Goal: Find specific page/section: Find specific page/section

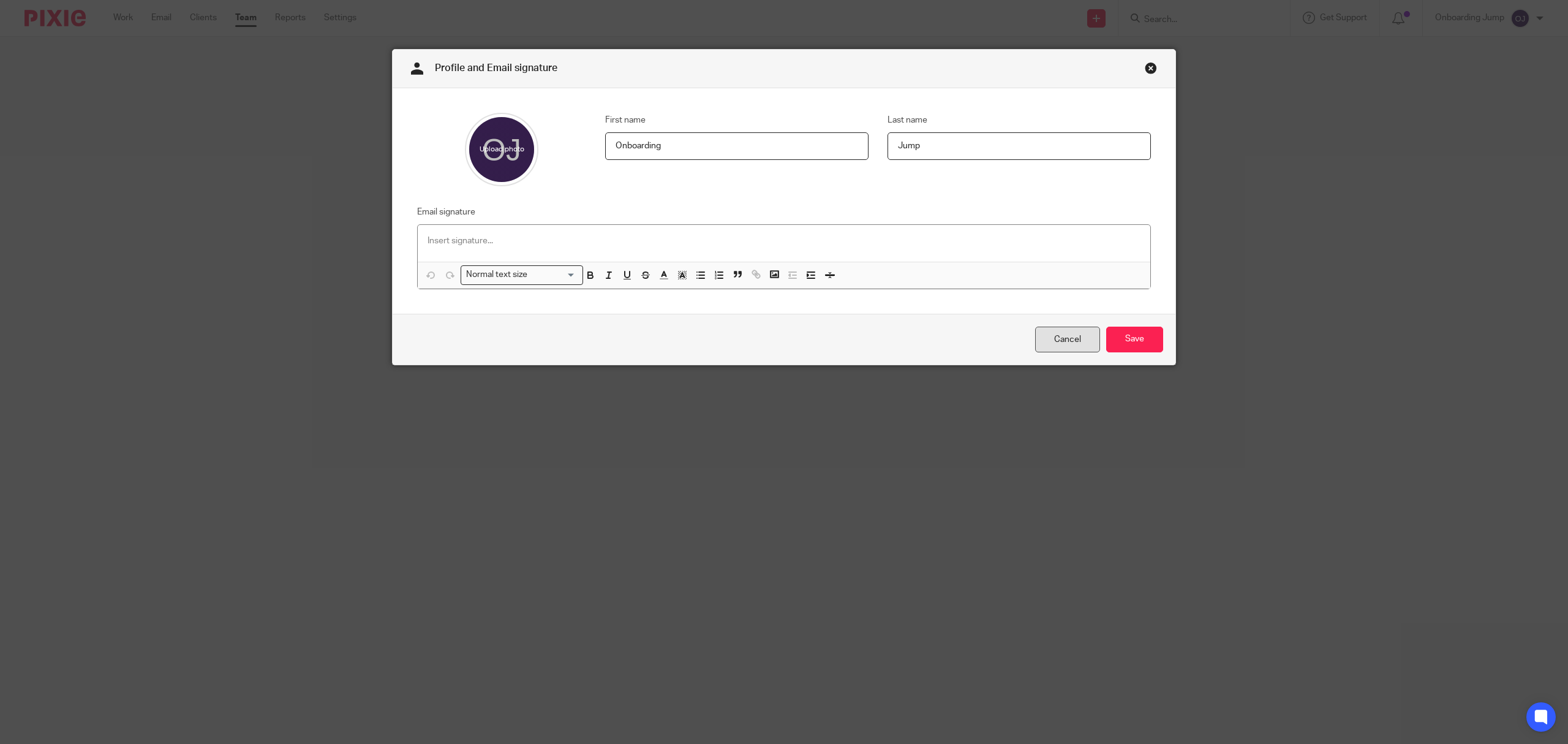
click at [1055, 341] on link "Cancel" at bounding box center [1068, 340] width 65 height 27
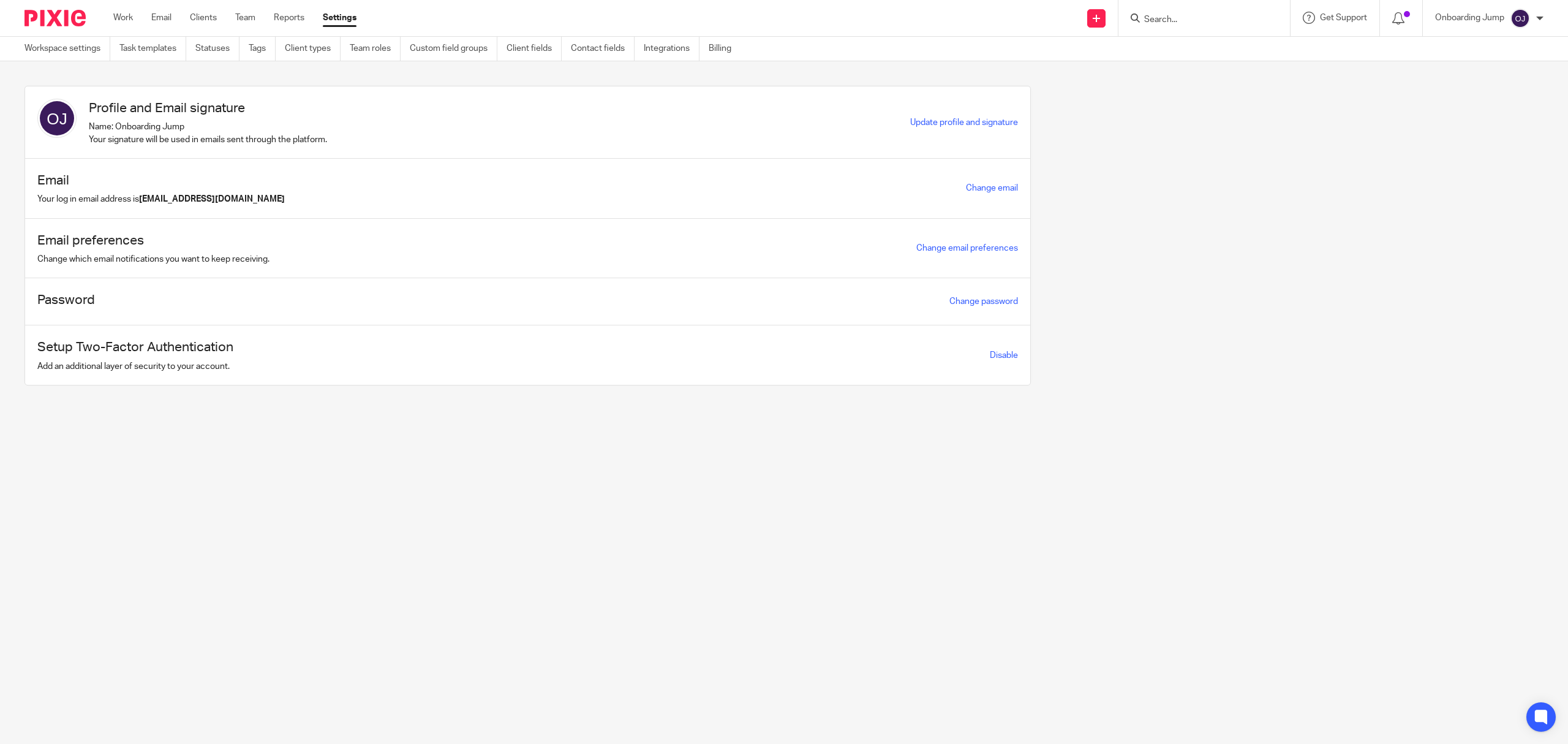
click at [1176, 24] on input "Search" at bounding box center [1198, 19] width 111 height 11
click at [1187, 27] on div at bounding box center [1204, 18] width 172 height 36
click at [1192, 14] on input "Search" at bounding box center [1198, 19] width 111 height 11
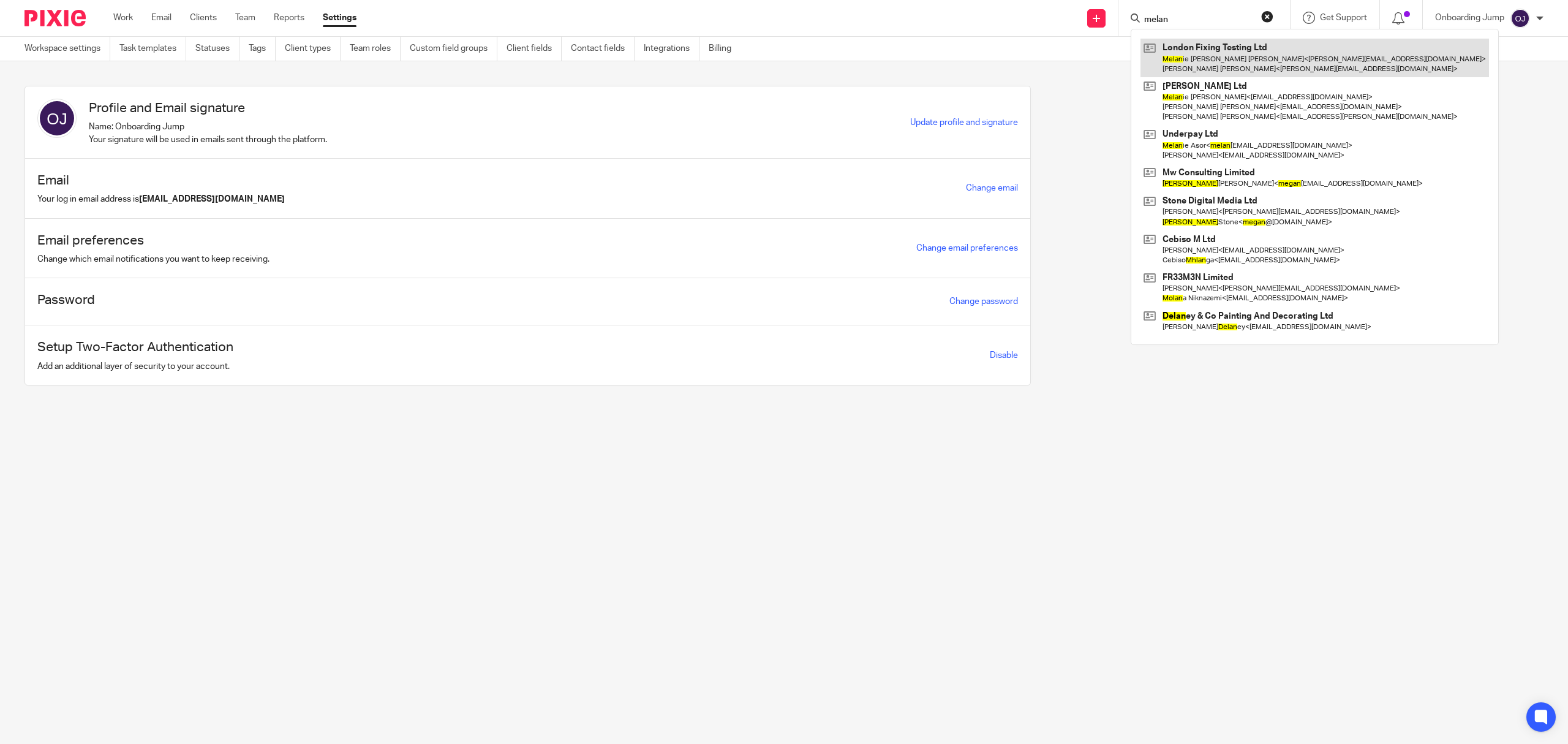
type input "melan"
click at [1208, 57] on link at bounding box center [1314, 57] width 348 height 38
